Goal: Transaction & Acquisition: Purchase product/service

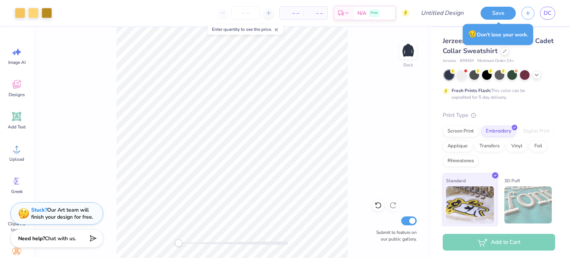
click at [246, 7] on input "number" at bounding box center [245, 12] width 29 height 13
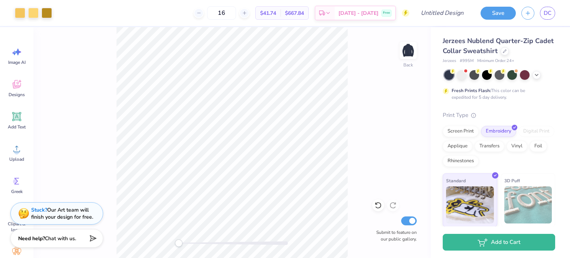
click at [247, 14] on icon at bounding box center [244, 12] width 5 height 5
click at [559, 124] on div "Jerzees Nublend Quarter-Zip Cadet Collar Sweatshirt Jerzees # 995M Minimum Orde…" at bounding box center [500, 155] width 139 height 257
click at [247, 12] on icon at bounding box center [244, 12] width 5 height 5
type input "18"
type input "3.28"
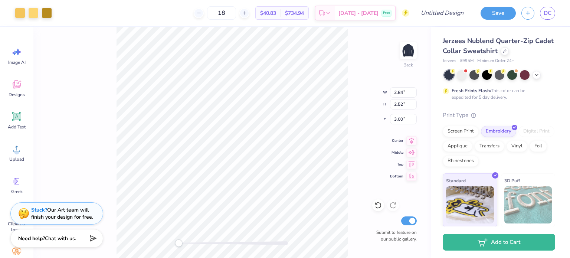
type input "2.91"
click at [351, 79] on div "Back W 3.28 3.28 " H 2.91 2.91 " Y 3.00 3.00 " Center Middle Top Bottom Submit …" at bounding box center [232, 142] width 398 height 231
